Goal: Obtain resource: Obtain resource

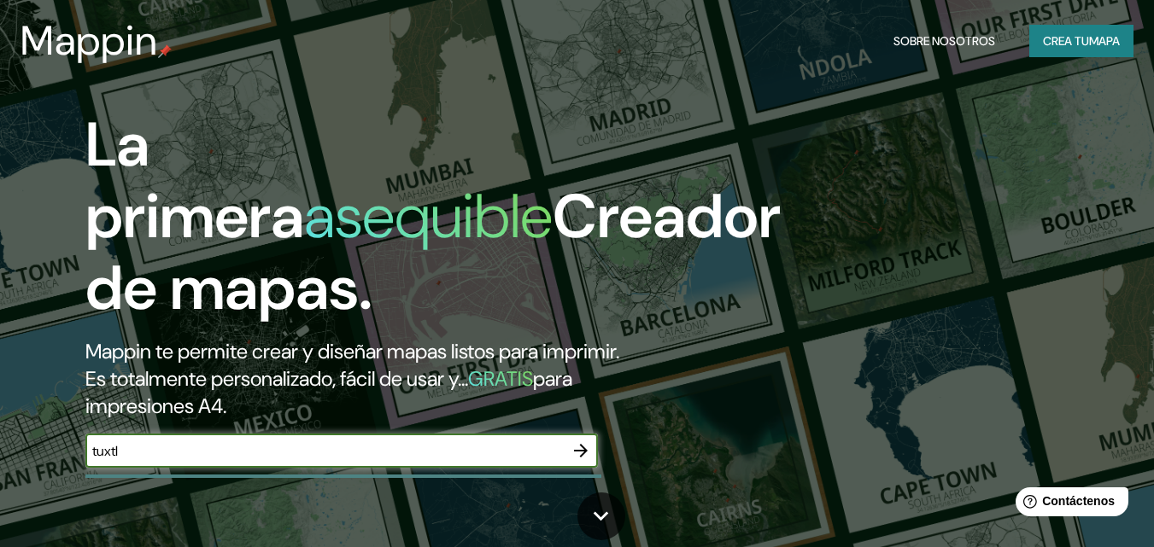
type input "tuxtla"
click at [581, 453] on icon "button" at bounding box center [580, 451] width 20 height 20
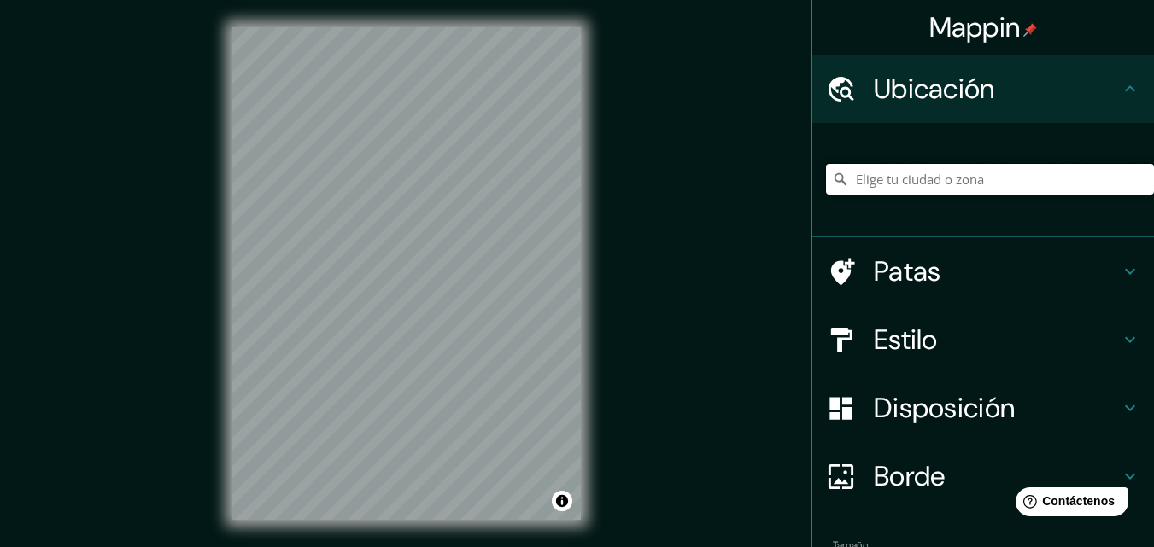
click at [915, 181] on input "Elige tu ciudad o zona" at bounding box center [990, 179] width 328 height 31
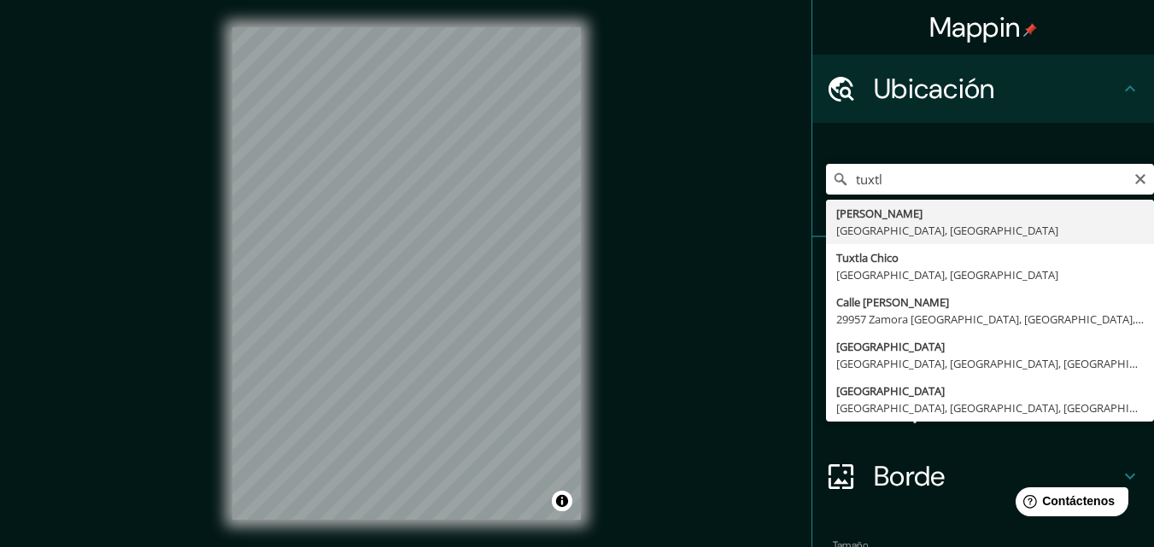
type input "Tuxtla [PERSON_NAME], [GEOGRAPHIC_DATA], [GEOGRAPHIC_DATA]"
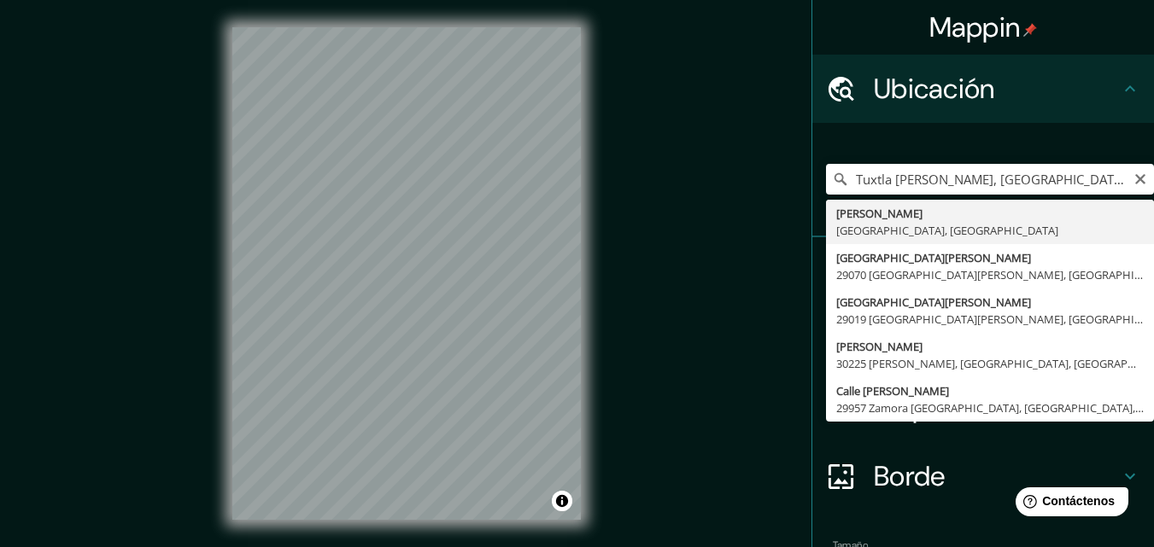
click at [746, 299] on div "Mappin Ubicación [GEOGRAPHIC_DATA][PERSON_NAME], [GEOGRAPHIC_DATA], [GEOGRAPHIC…" at bounding box center [577, 287] width 1154 height 575
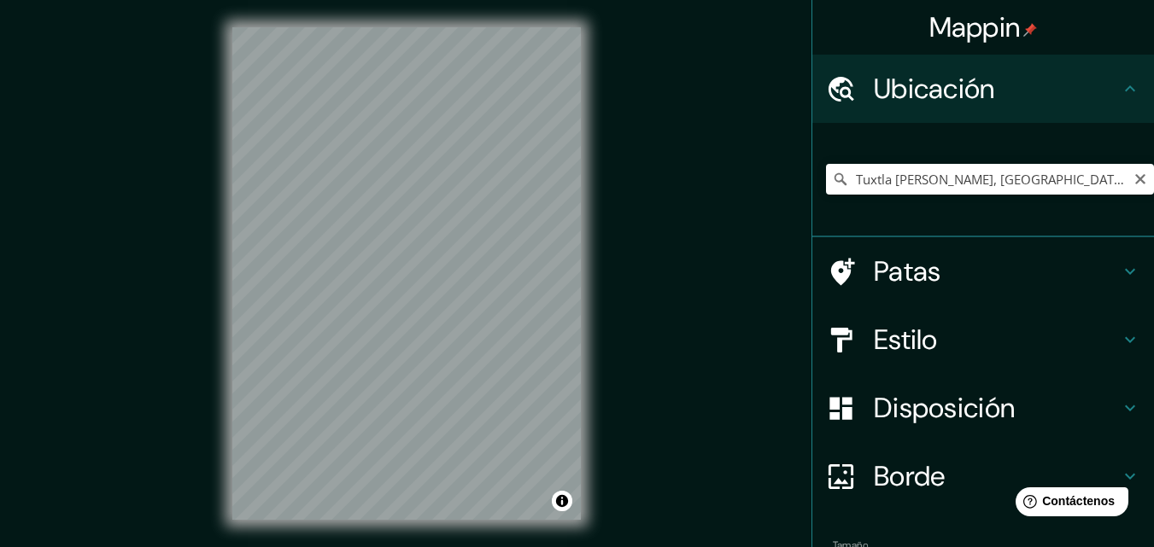
click at [746, 299] on div "Mappin Ubicación [GEOGRAPHIC_DATA][PERSON_NAME], [GEOGRAPHIC_DATA], [GEOGRAPHIC…" at bounding box center [577, 287] width 1154 height 575
click at [902, 453] on div "Borde" at bounding box center [983, 476] width 342 height 68
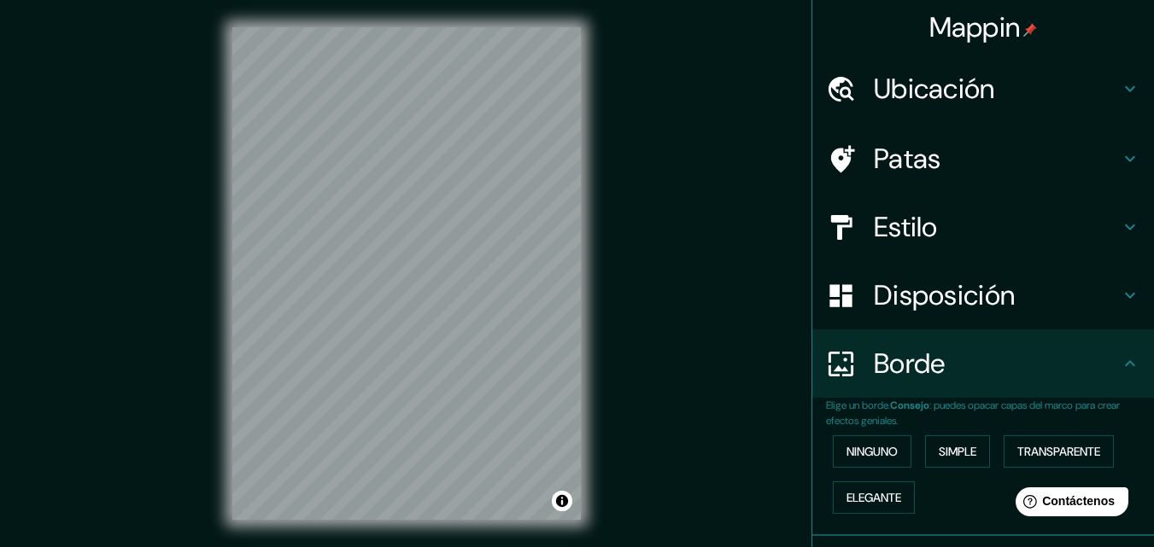
click at [923, 269] on div "Disposición" at bounding box center [983, 295] width 342 height 68
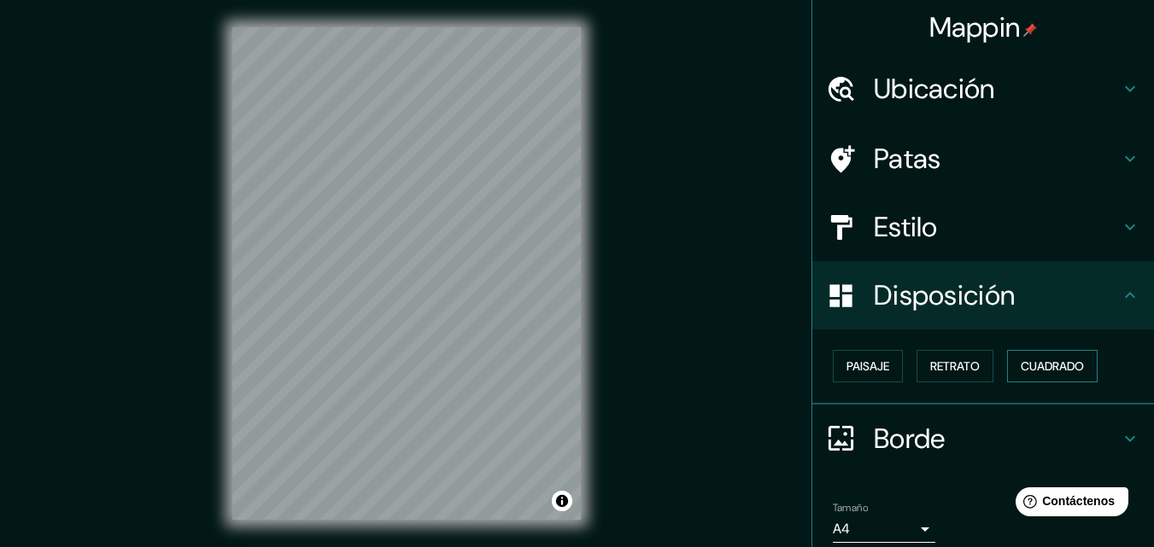
click at [1049, 370] on font "Cuadrado" at bounding box center [1051, 366] width 63 height 15
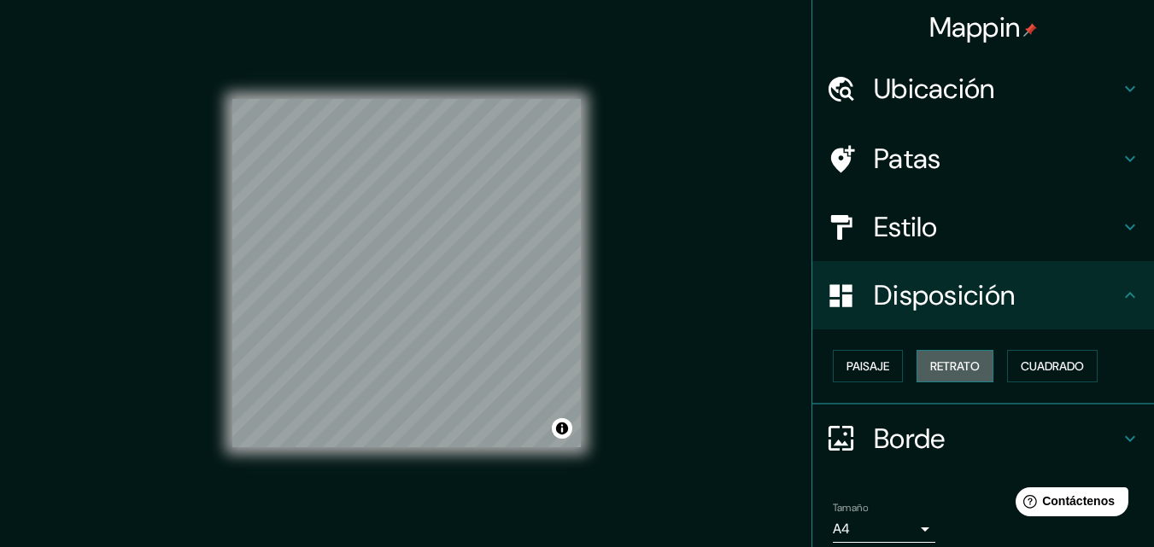
click at [945, 365] on font "Retrato" at bounding box center [955, 366] width 50 height 15
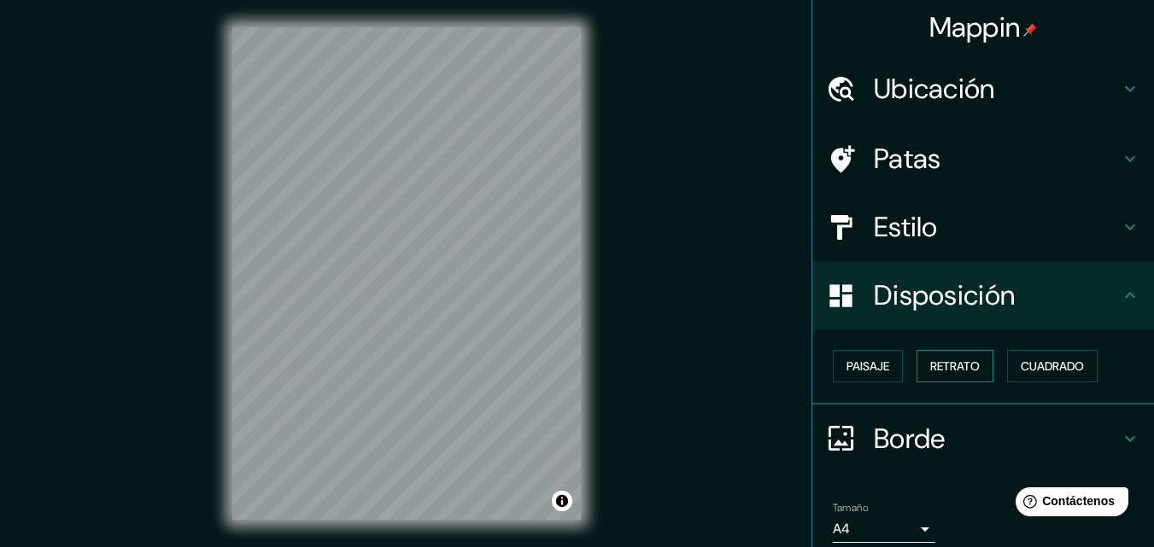
click at [930, 366] on font "Retrato" at bounding box center [955, 366] width 50 height 15
click at [1007, 365] on button "Cuadrado" at bounding box center [1052, 366] width 91 height 32
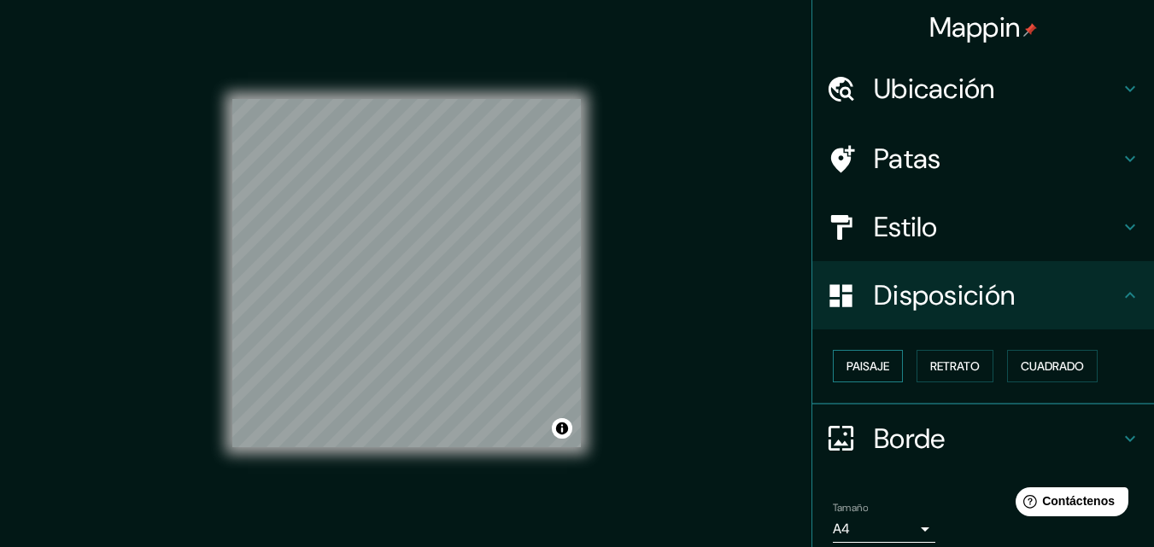
click at [878, 368] on font "Paisaje" at bounding box center [867, 366] width 43 height 15
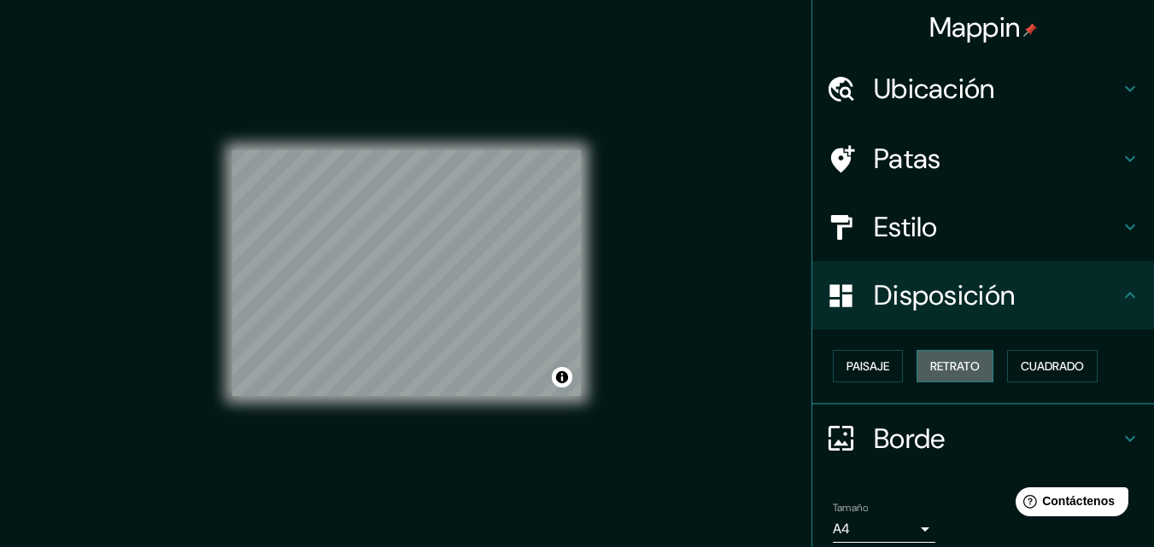
click at [917, 371] on button "Retrato" at bounding box center [954, 366] width 77 height 32
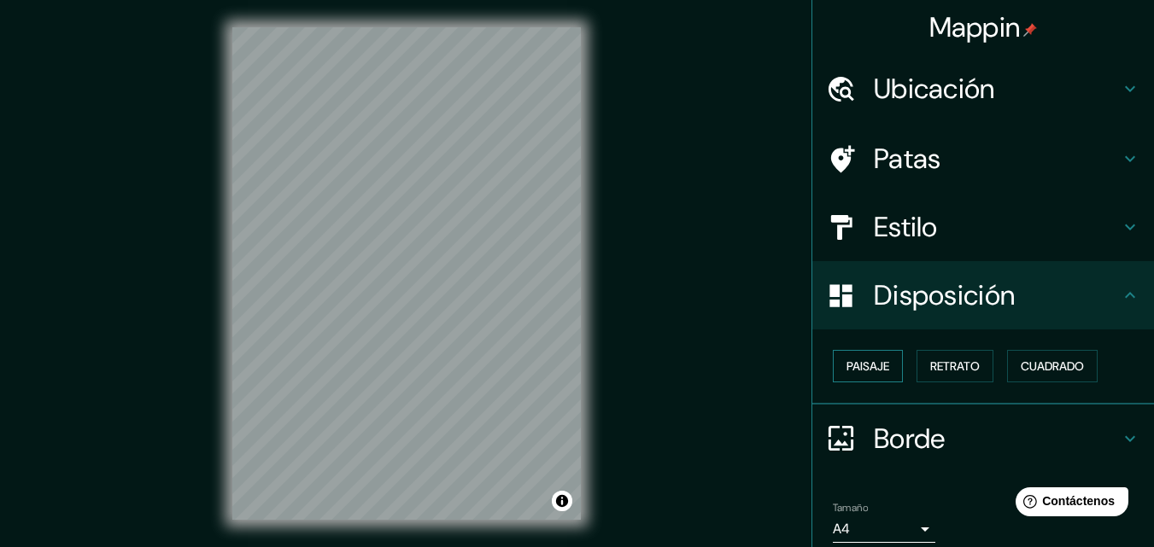
click at [868, 368] on font "Paisaje" at bounding box center [867, 366] width 43 height 15
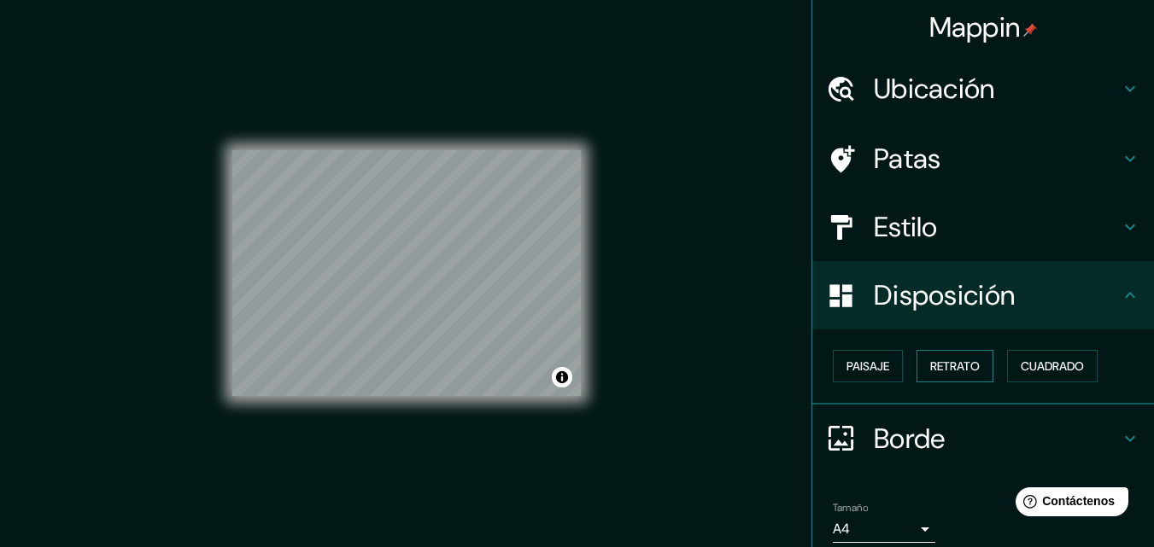
click at [950, 373] on font "Retrato" at bounding box center [955, 366] width 50 height 15
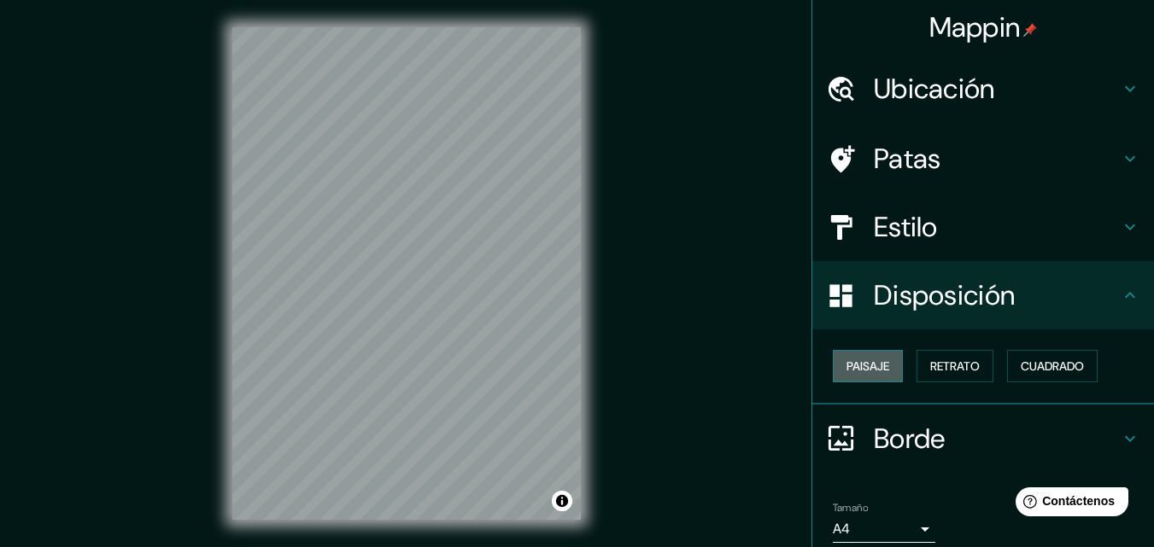
click at [866, 374] on font "Paisaje" at bounding box center [867, 366] width 43 height 15
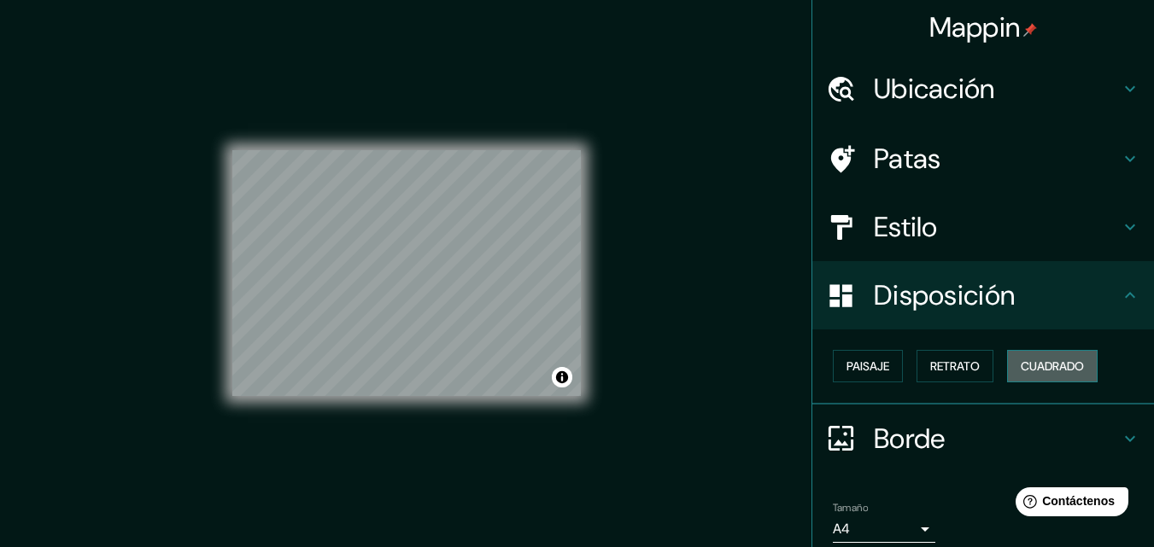
click at [1056, 376] on font "Cuadrado" at bounding box center [1051, 366] width 63 height 22
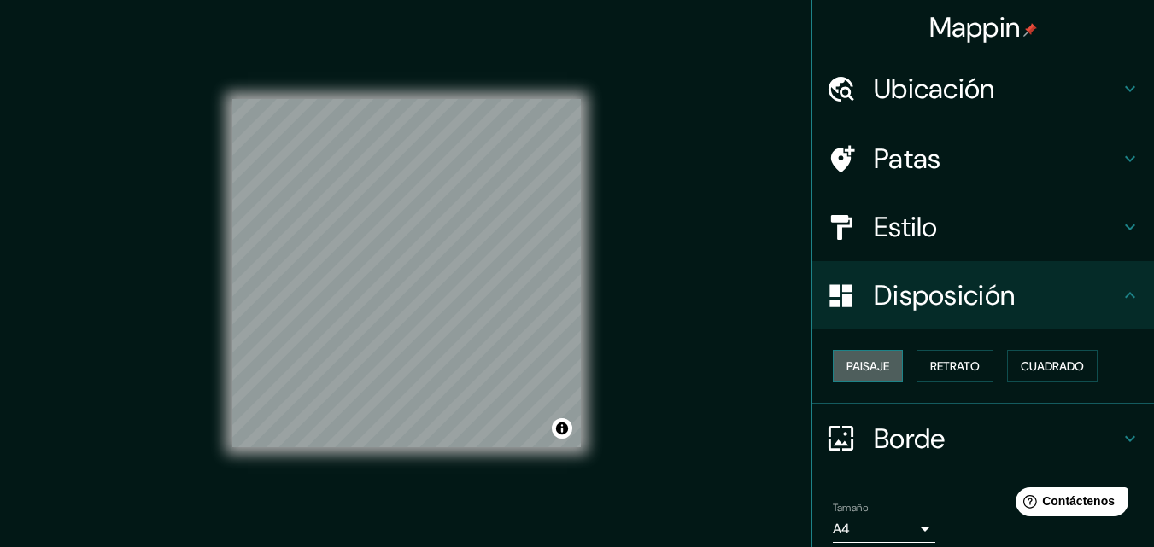
click at [853, 366] on font "Paisaje" at bounding box center [867, 366] width 43 height 15
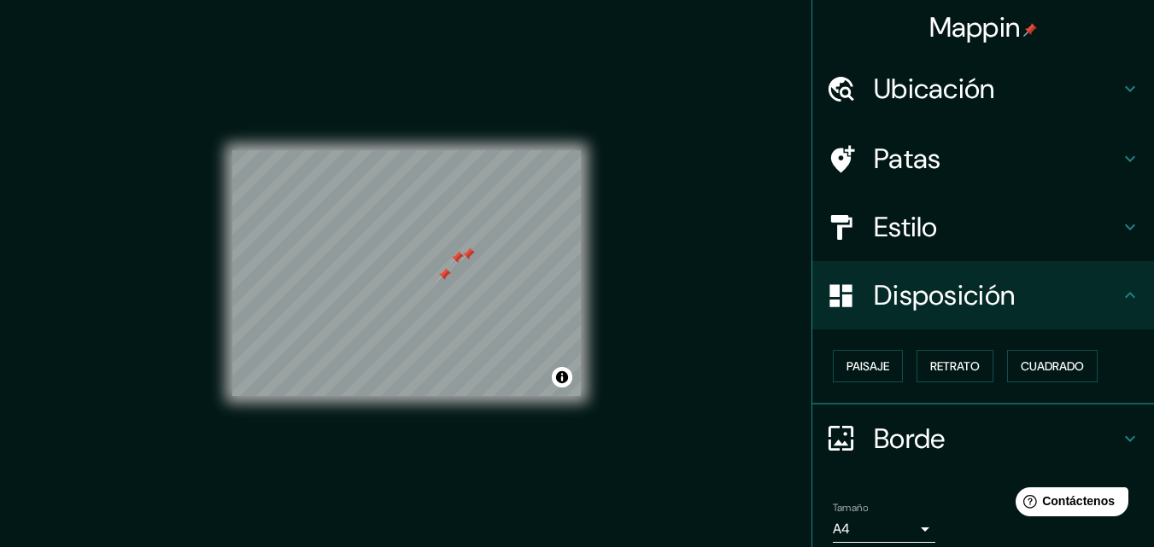
click at [997, 23] on font "Mappin" at bounding box center [974, 27] width 91 height 36
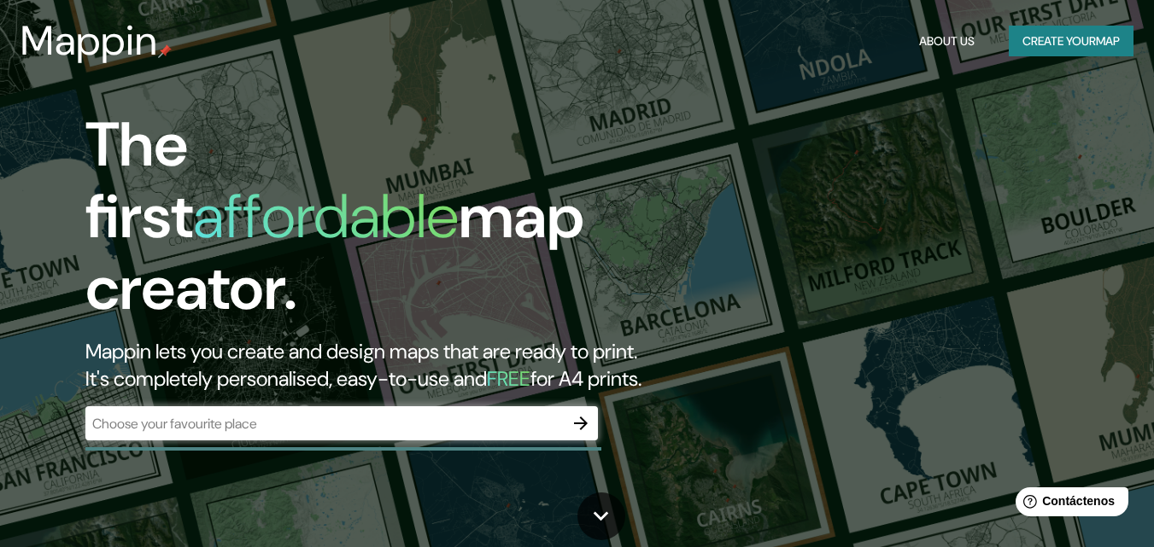
click at [450, 313] on div "The first affordable map creator. Mappin lets you create and design maps that a…" at bounding box center [373, 250] width 577 height 283
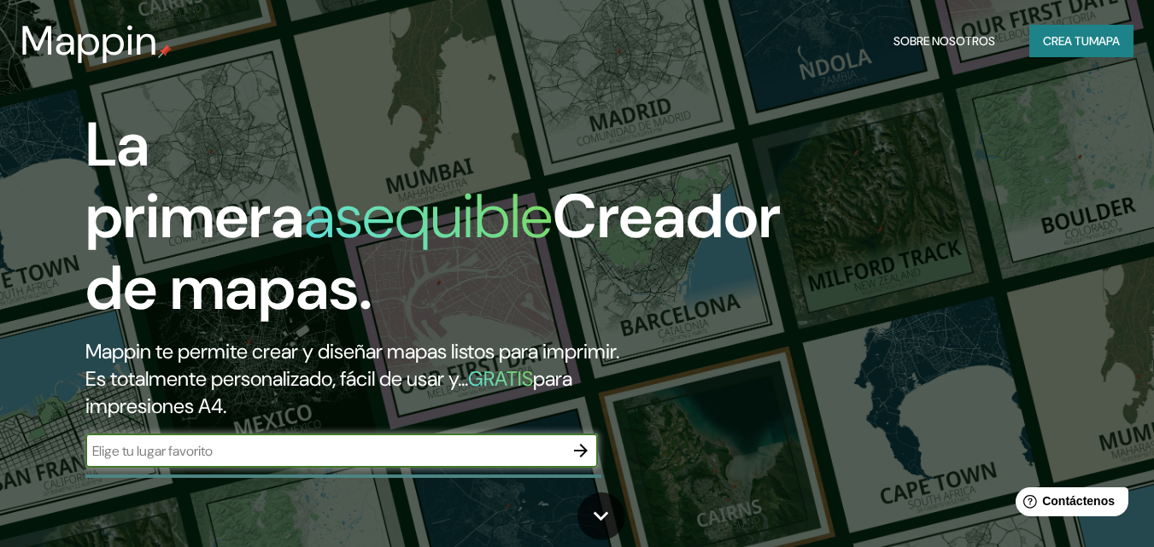
click at [365, 457] on input "text" at bounding box center [324, 451] width 478 height 20
type input "u"
type input "tuxtla"
click at [576, 461] on button "button" at bounding box center [581, 451] width 34 height 34
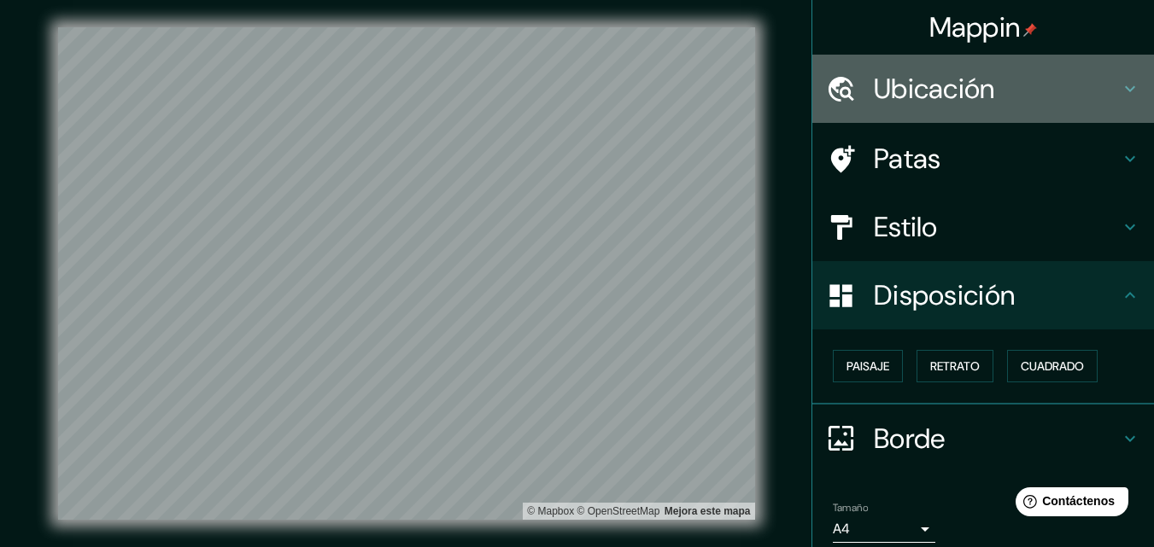
click at [921, 92] on font "Ubicación" at bounding box center [934, 89] width 121 height 36
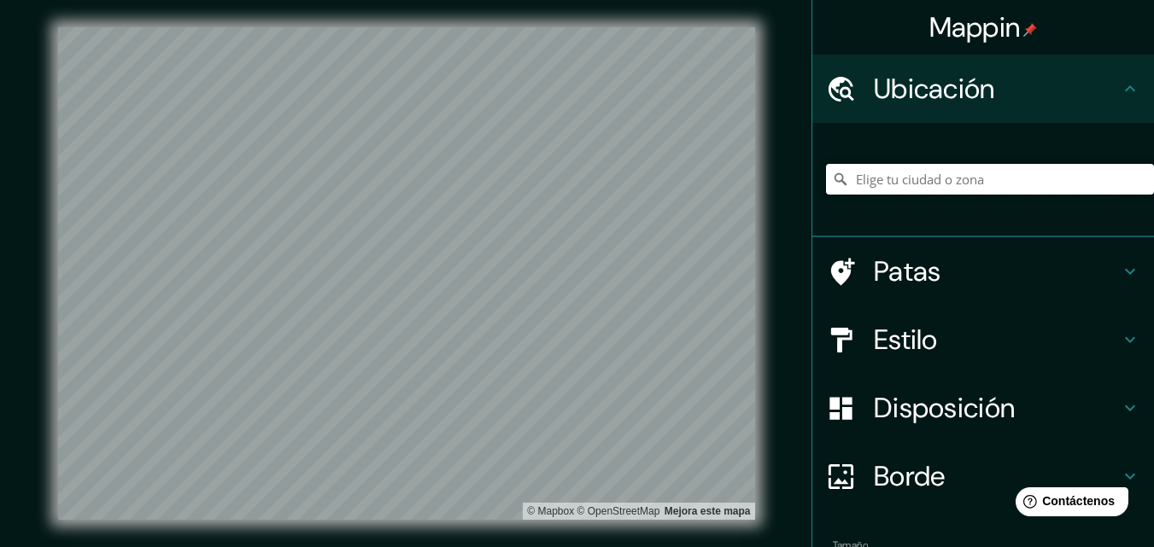
click at [903, 172] on input "Elige tu ciudad o zona" at bounding box center [990, 179] width 328 height 31
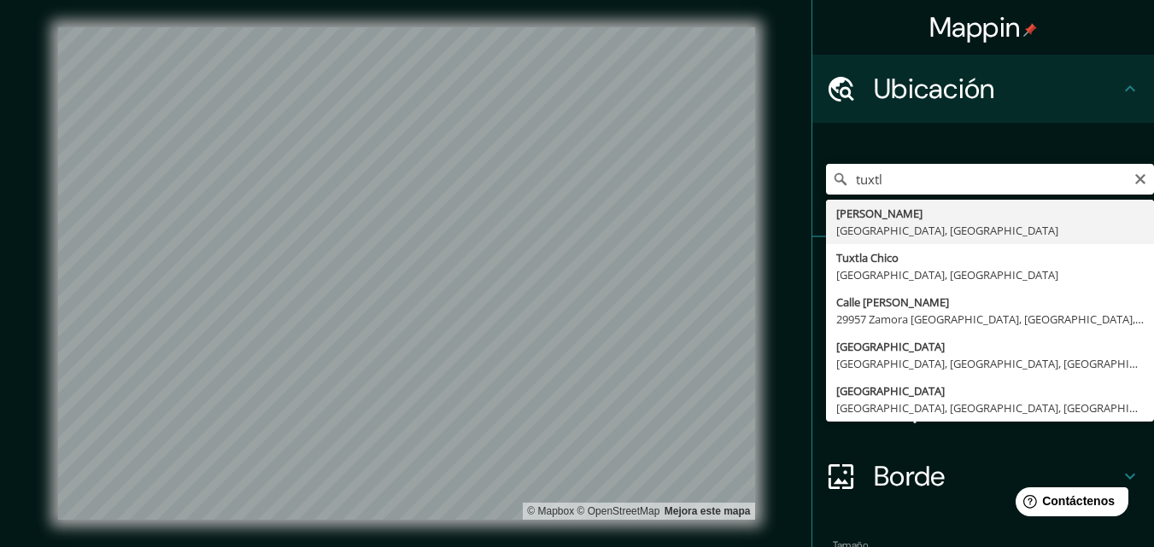
type input "Tuxtla [PERSON_NAME], [GEOGRAPHIC_DATA], [GEOGRAPHIC_DATA]"
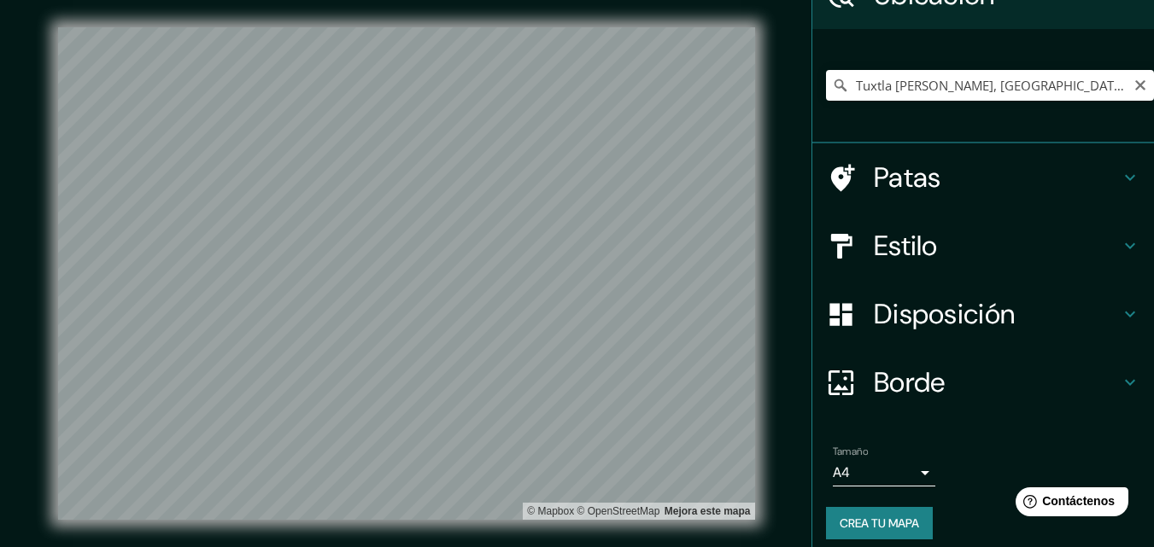
scroll to position [107, 0]
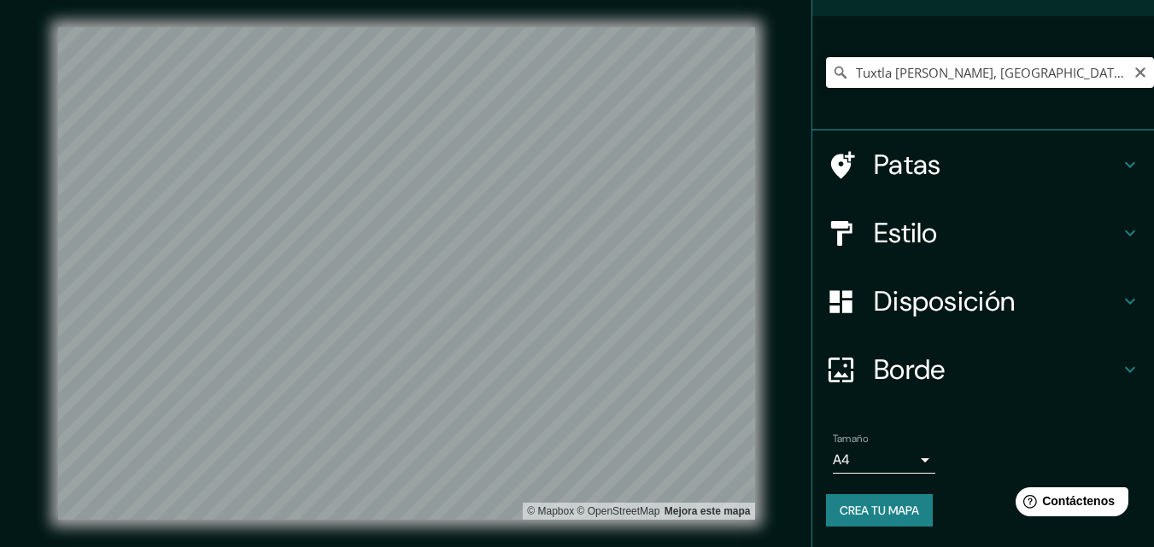
click at [976, 319] on div "Disposición" at bounding box center [983, 301] width 342 height 68
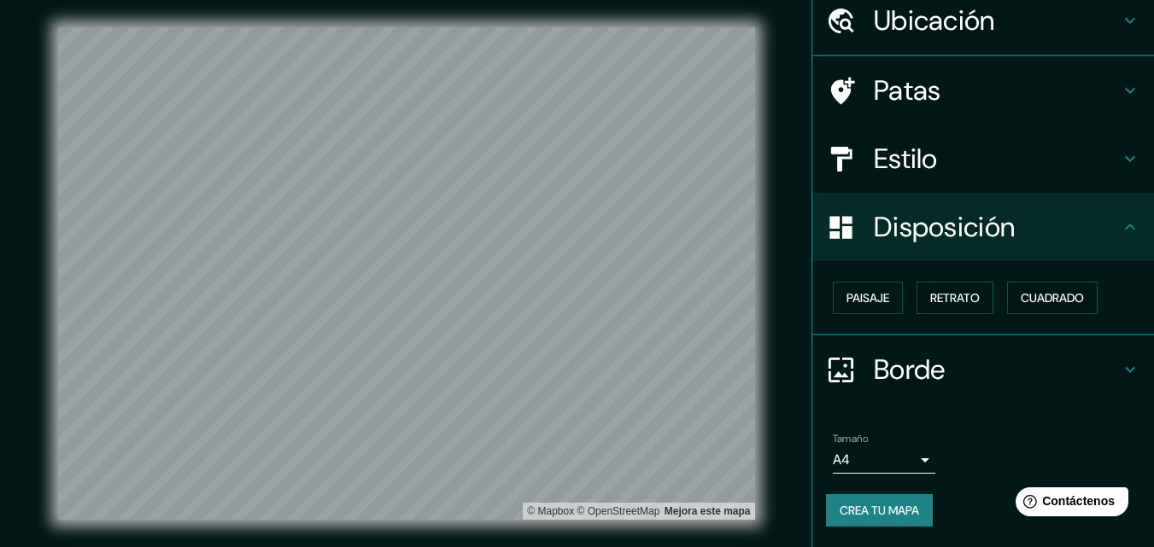
scroll to position [68, 0]
click at [850, 291] on font "Paisaje" at bounding box center [867, 297] width 43 height 15
click at [862, 281] on div "Paisaje Retrato Cuadrado" at bounding box center [990, 298] width 328 height 46
click at [867, 291] on font "Paisaje" at bounding box center [867, 297] width 43 height 15
click at [930, 295] on font "Retrato" at bounding box center [955, 297] width 50 height 15
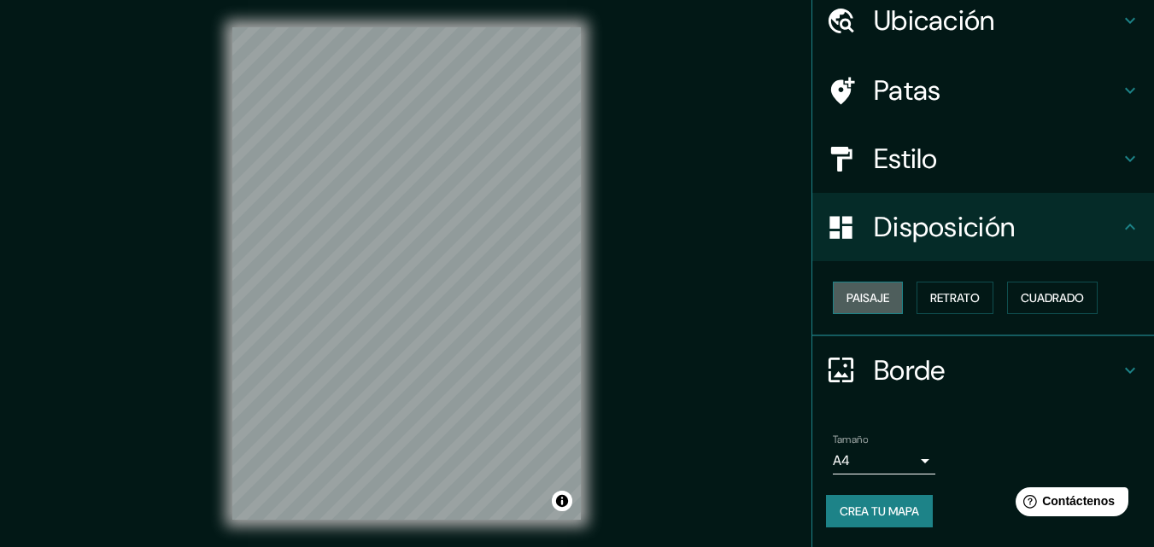
click at [875, 293] on font "Paisaje" at bounding box center [867, 297] width 43 height 15
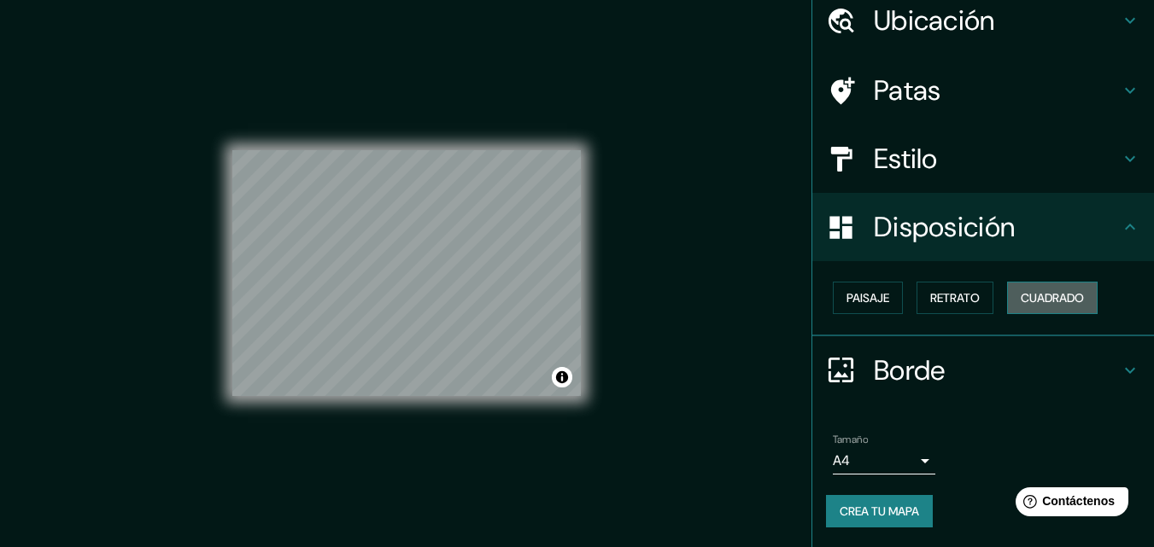
click at [1035, 294] on font "Cuadrado" at bounding box center [1051, 297] width 63 height 15
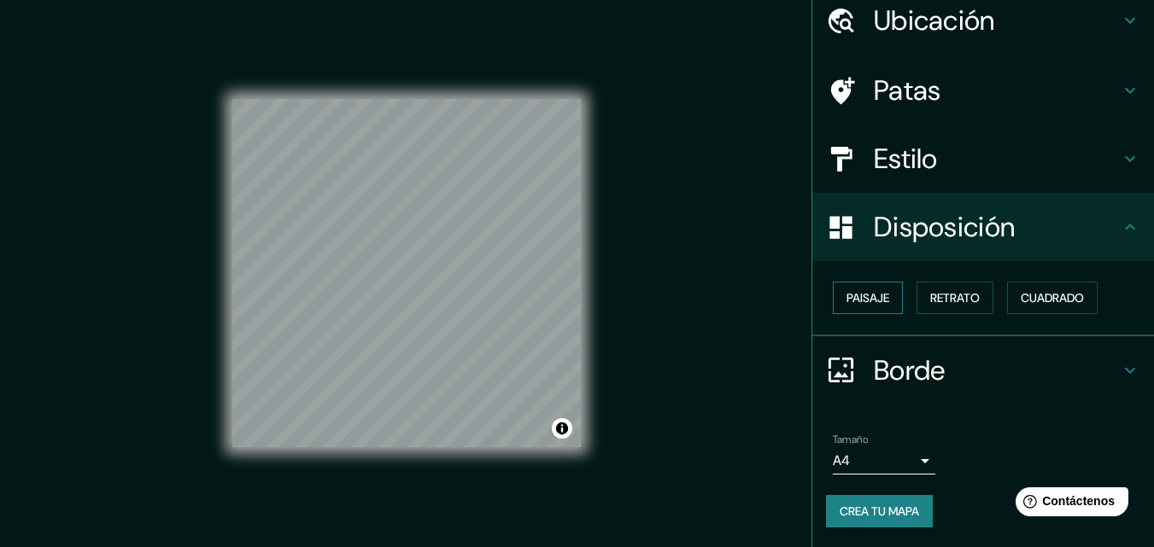
click at [879, 306] on button "Paisaje" at bounding box center [868, 298] width 70 height 32
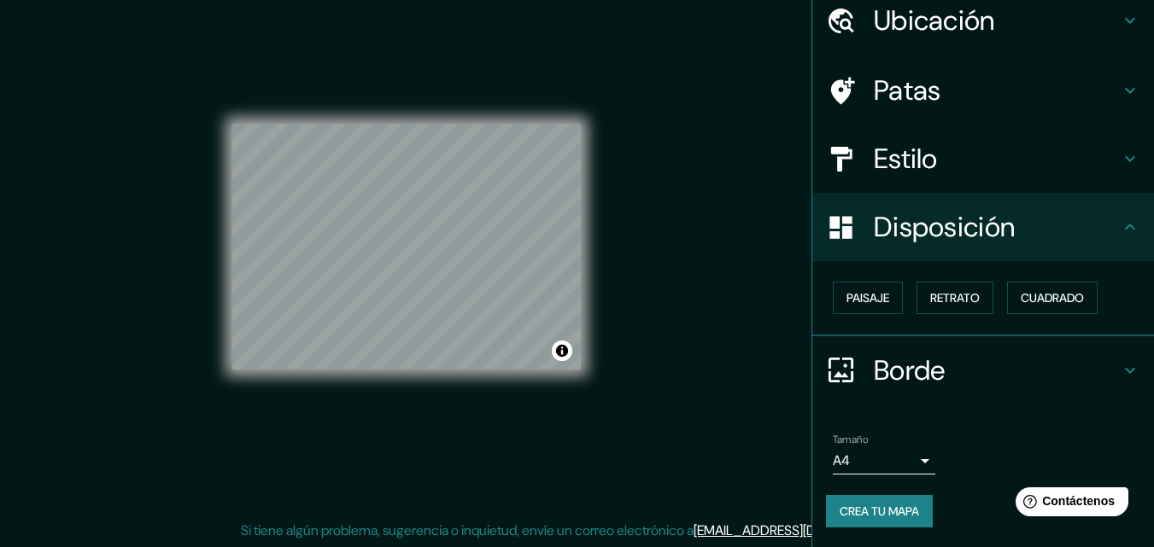
scroll to position [27, 0]
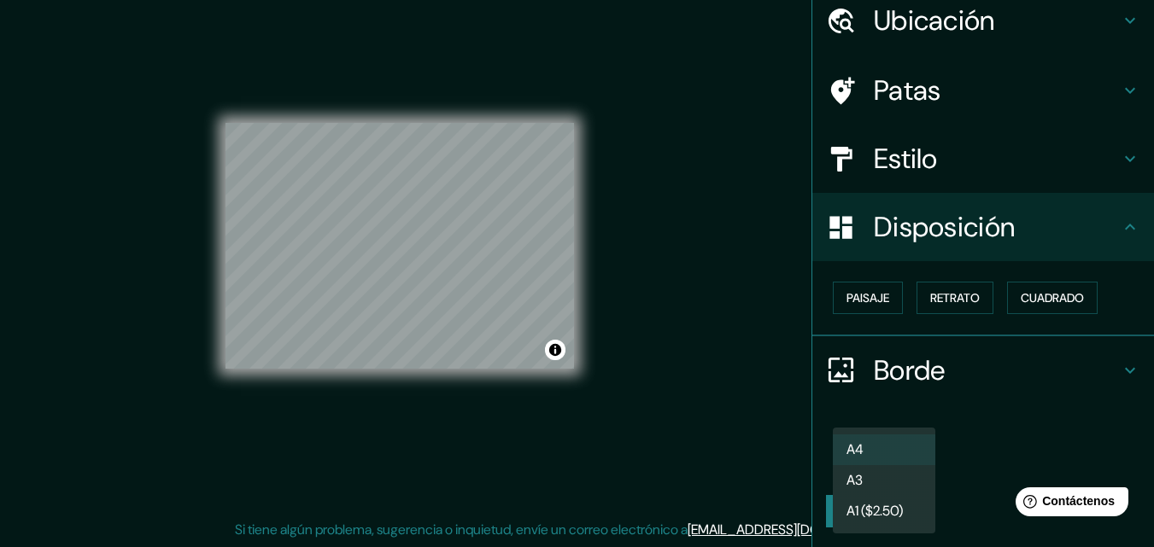
click at [858, 460] on body "Mappin Ubicación [GEOGRAPHIC_DATA][PERSON_NAME], [GEOGRAPHIC_DATA], [GEOGRAPHIC…" at bounding box center [577, 246] width 1154 height 547
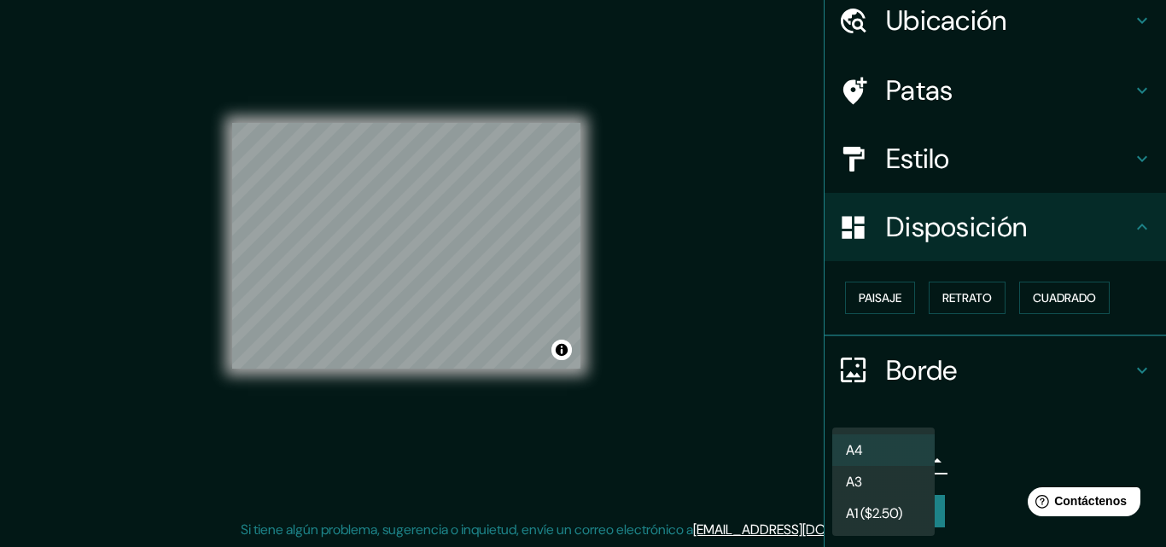
click at [857, 453] on font "A4" at bounding box center [854, 450] width 17 height 18
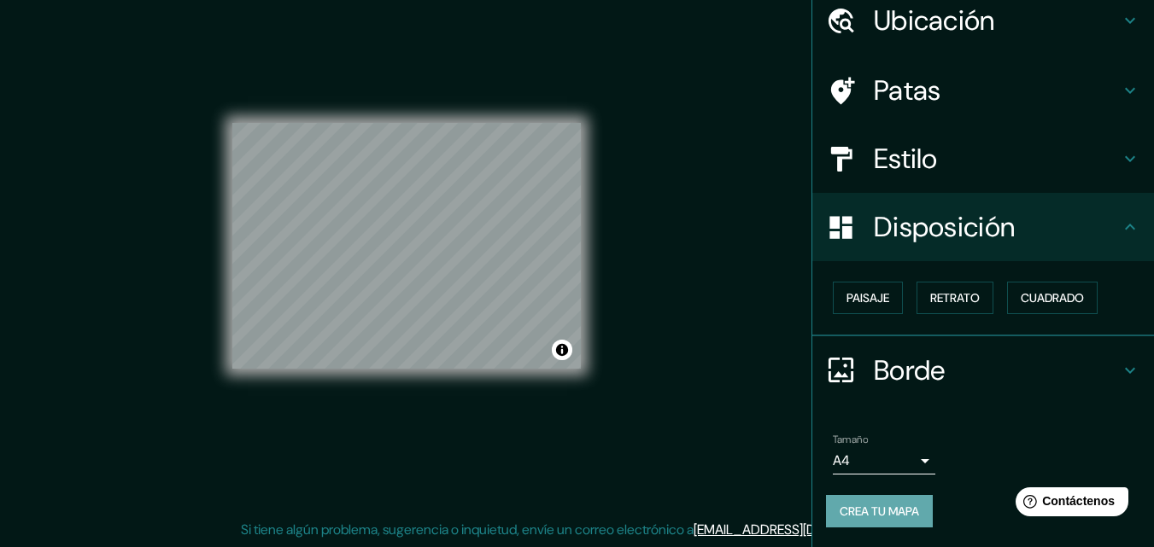
click at [842, 506] on font "Crea tu mapa" at bounding box center [878, 511] width 79 height 15
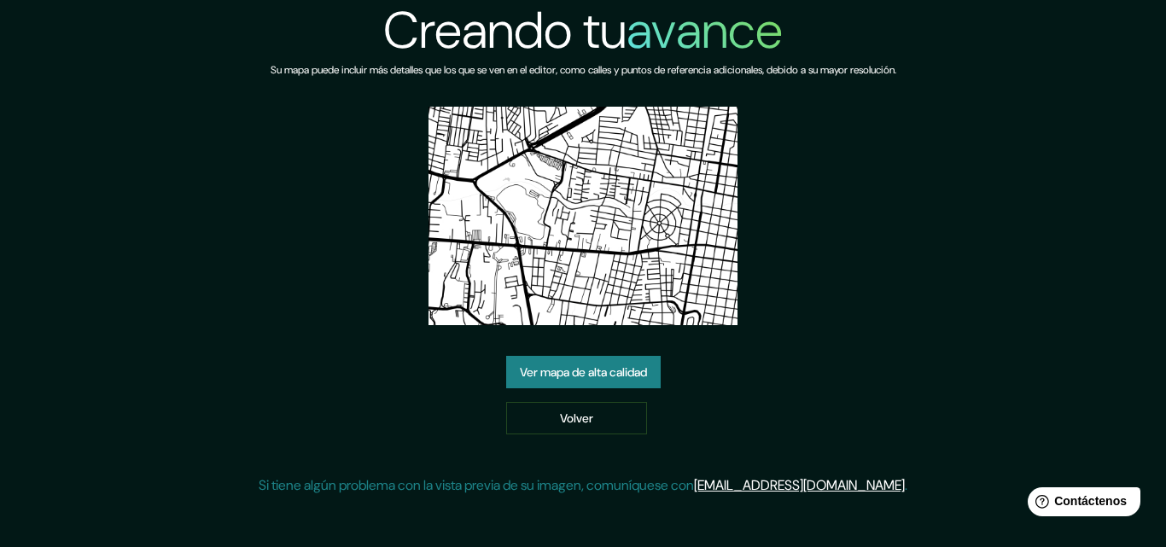
click at [579, 385] on link "Ver mapa de alta calidad" at bounding box center [583, 372] width 155 height 32
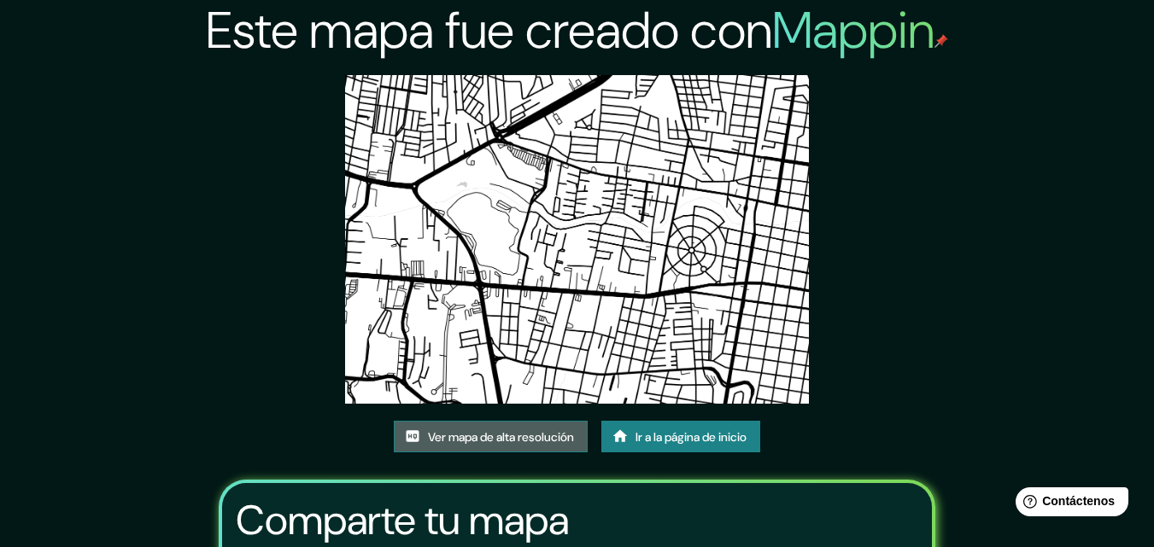
click at [472, 435] on font "Ver mapa de alta resolución" at bounding box center [501, 437] width 146 height 15
